Goal: Information Seeking & Learning: Find contact information

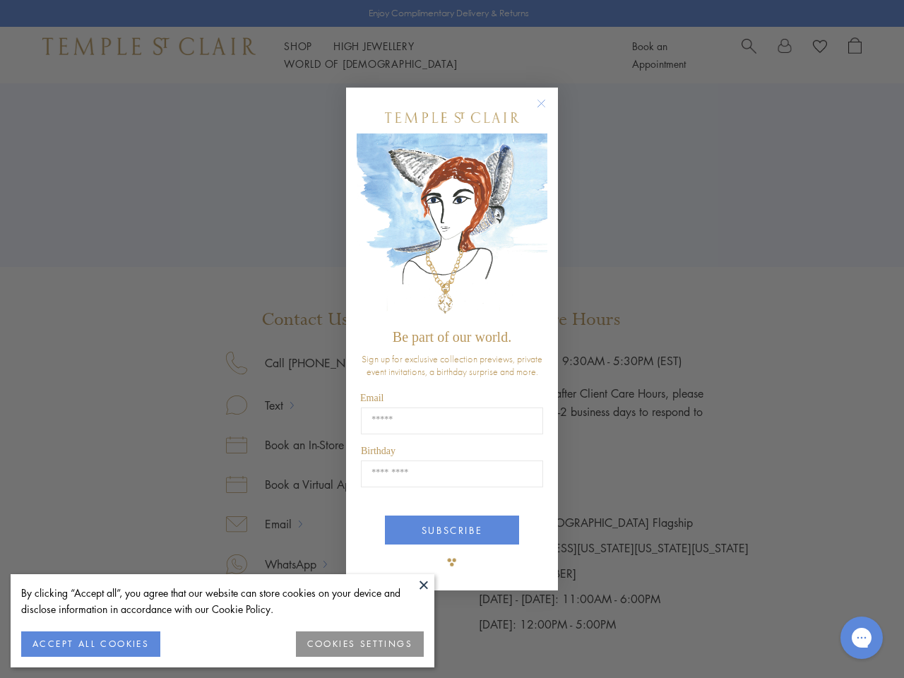
click at [452, 339] on span "Be part of our world." at bounding box center [452, 337] width 119 height 16
click at [424, 585] on button at bounding box center [423, 584] width 21 height 21
click at [90, 644] on button "ACCEPT ALL COOKIES" at bounding box center [90, 643] width 139 height 25
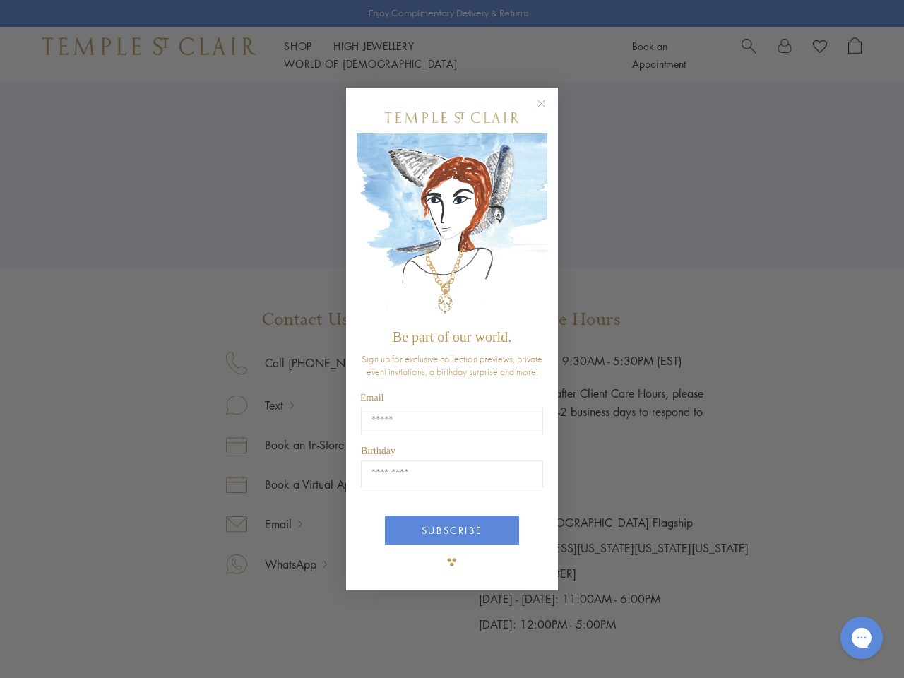
click at [360, 644] on div "Close dialog Be part of our world. Sign up for exclusive collection previews, p…" at bounding box center [452, 339] width 904 height 678
click at [548, 109] on icon "Close dialog" at bounding box center [542, 104] width 18 height 18
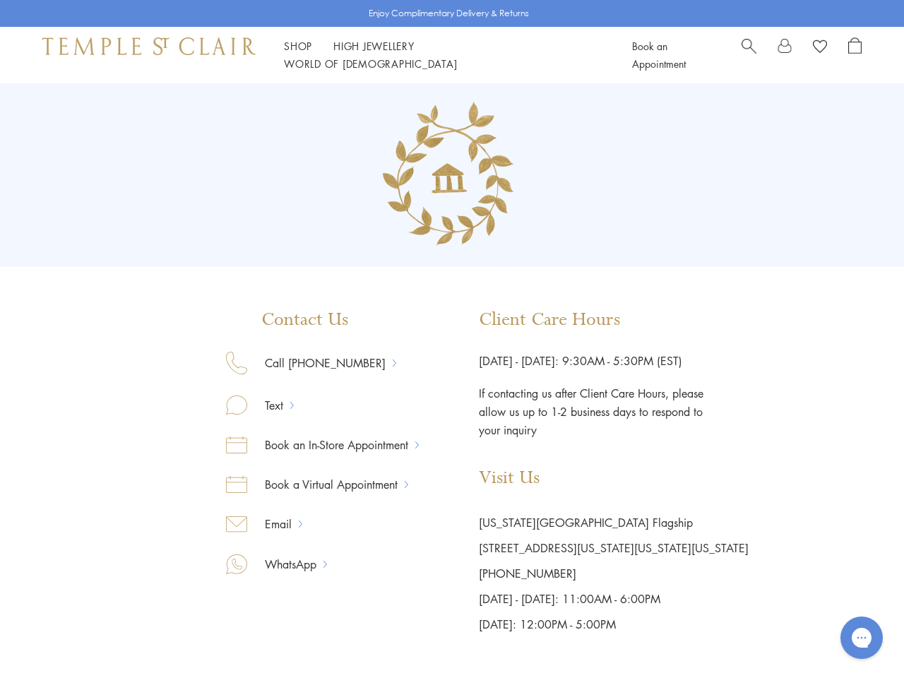
click at [452, 569] on button "SUBSCRIBE" at bounding box center [452, 583] width 134 height 29
